Goal: Find specific page/section: Find specific page/section

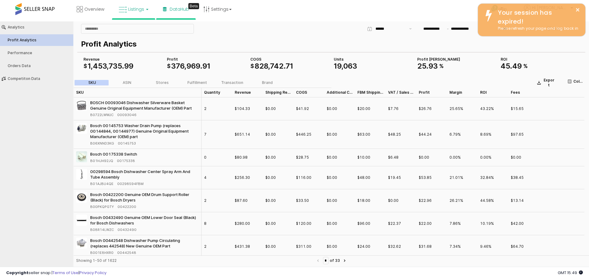
click at [124, 12] on icon at bounding box center [123, 10] width 8 height 8
